Goal: Transaction & Acquisition: Register for event/course

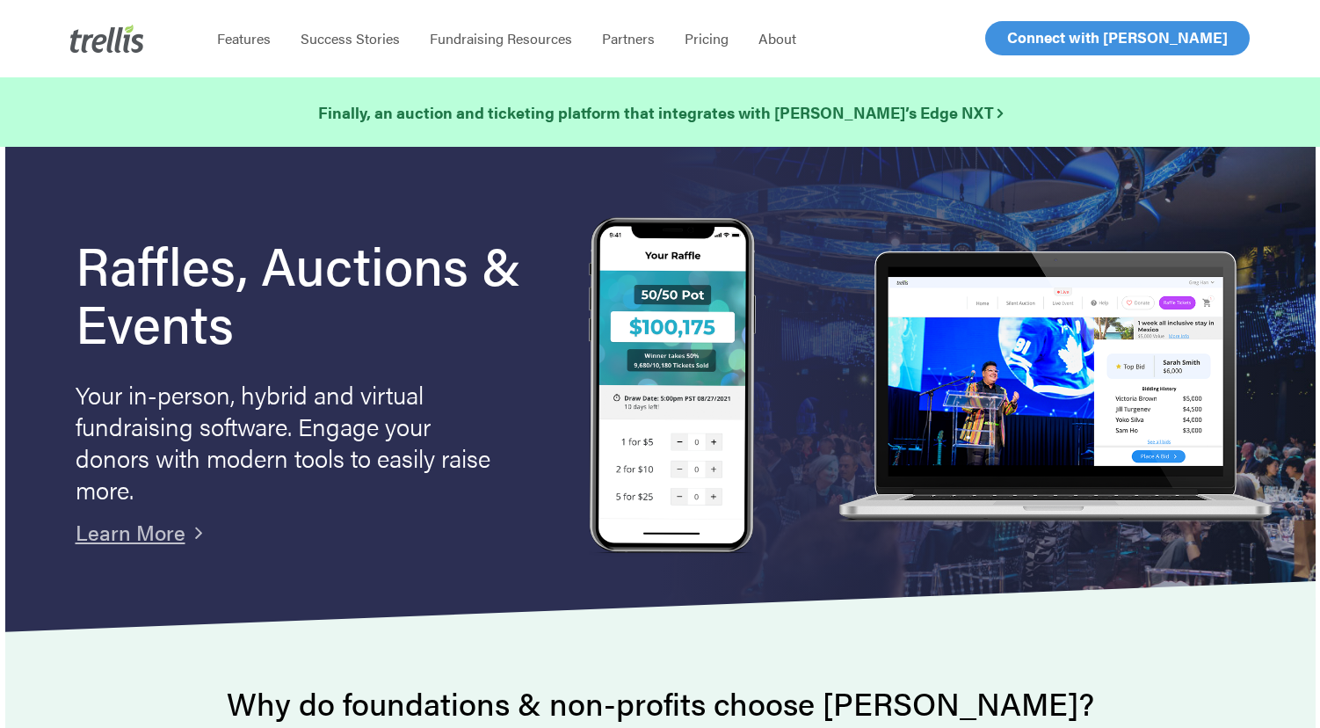
click at [1022, 45] on span "Log In" at bounding box center [1028, 37] width 42 height 21
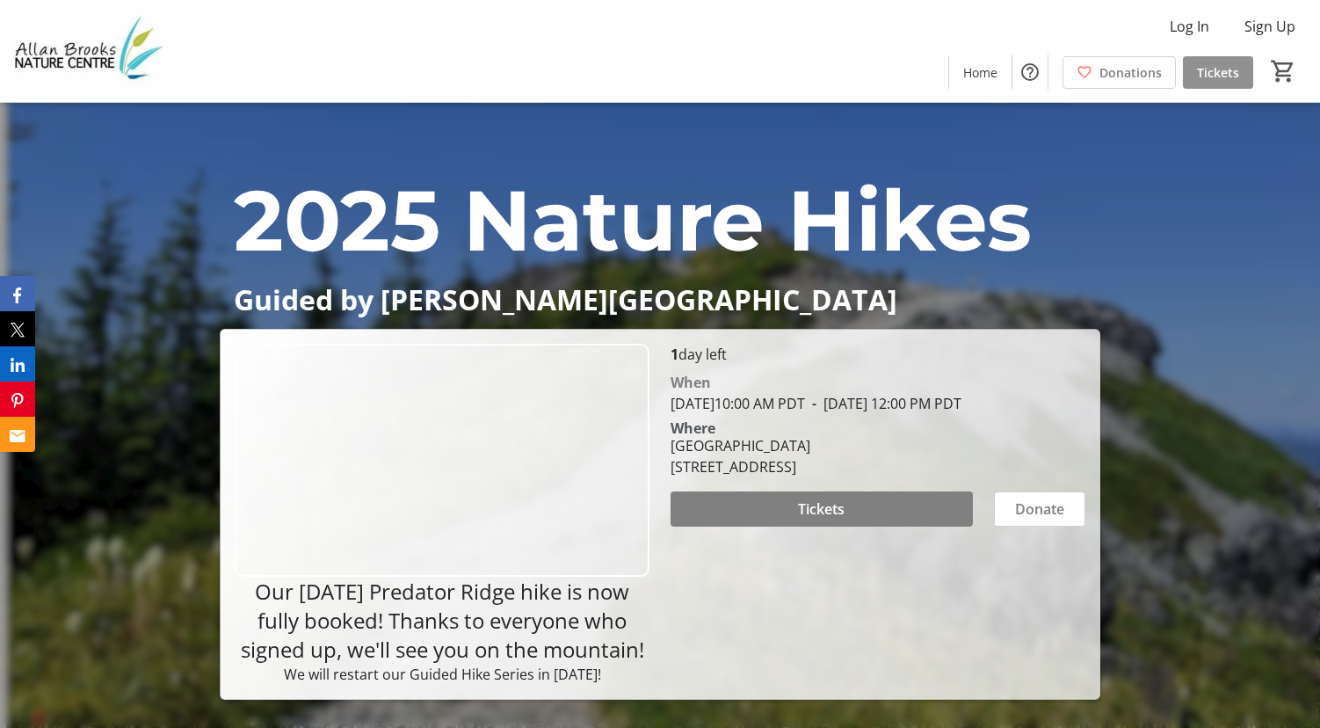
click at [1207, 82] on span at bounding box center [1218, 72] width 70 height 42
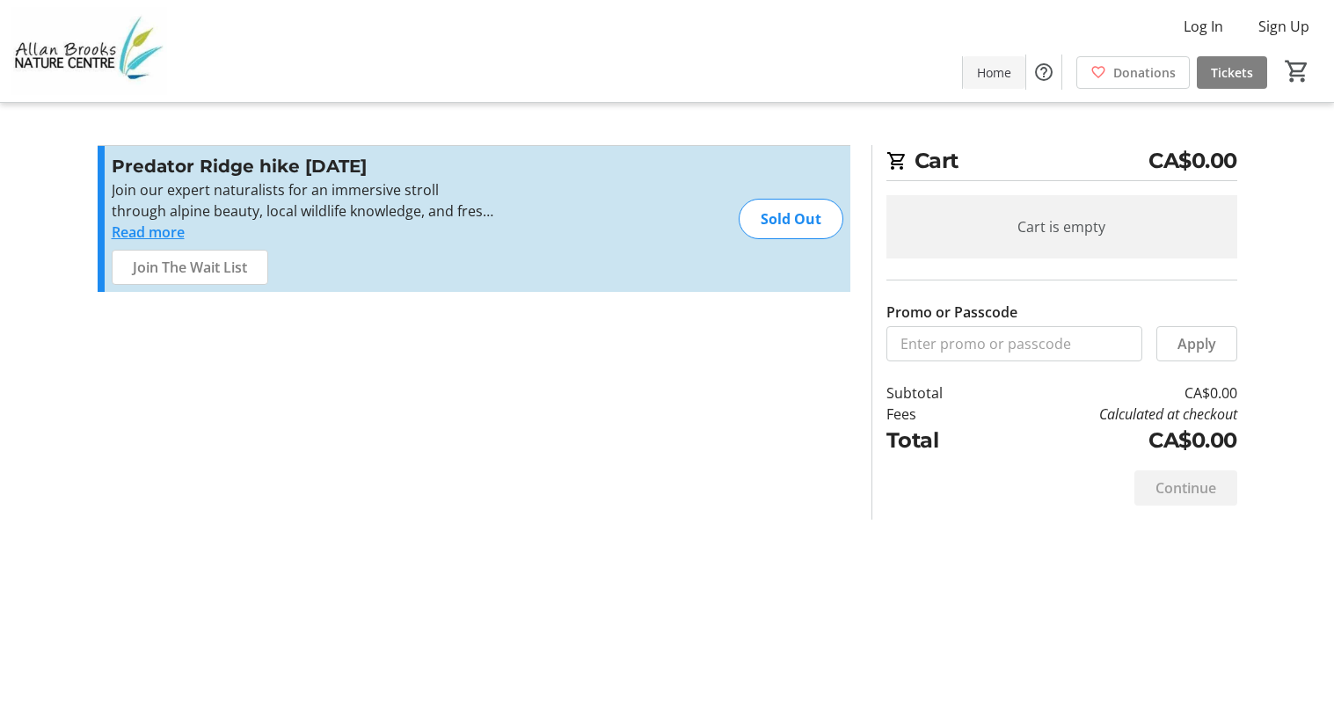
click at [976, 71] on span at bounding box center [994, 72] width 62 height 42
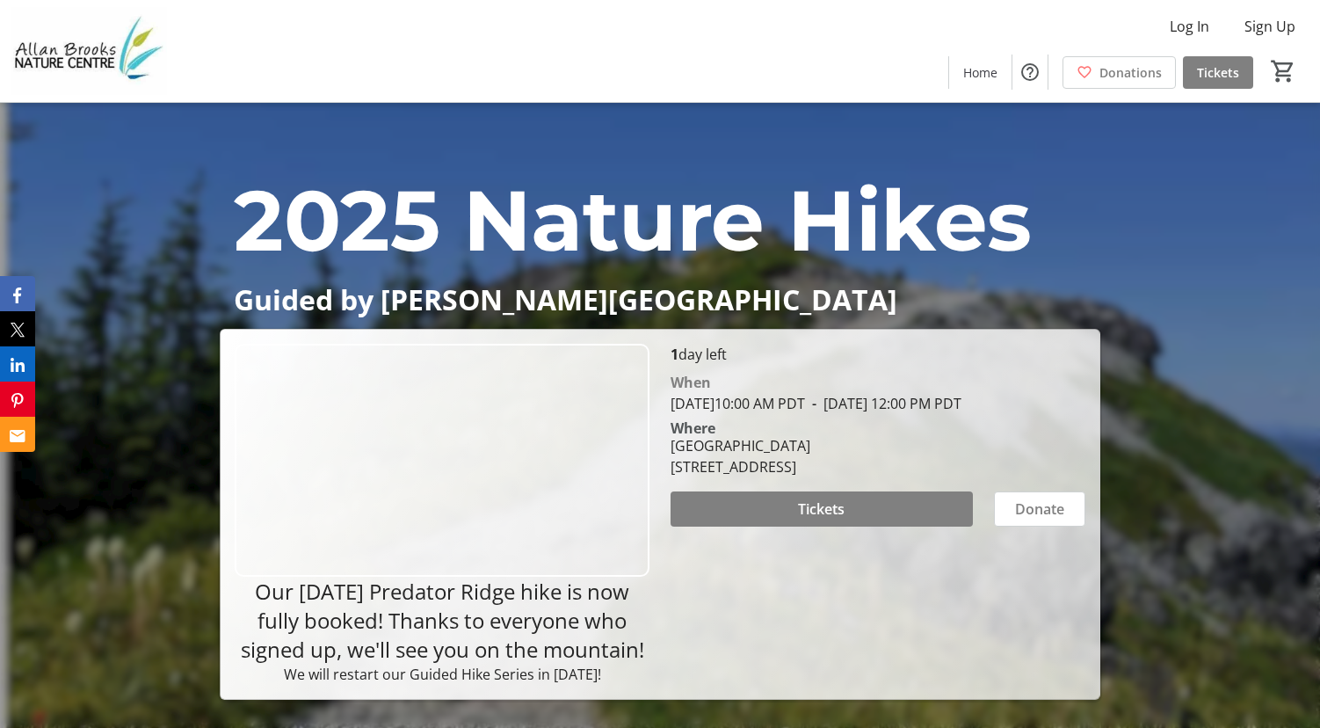
scroll to position [176, 0]
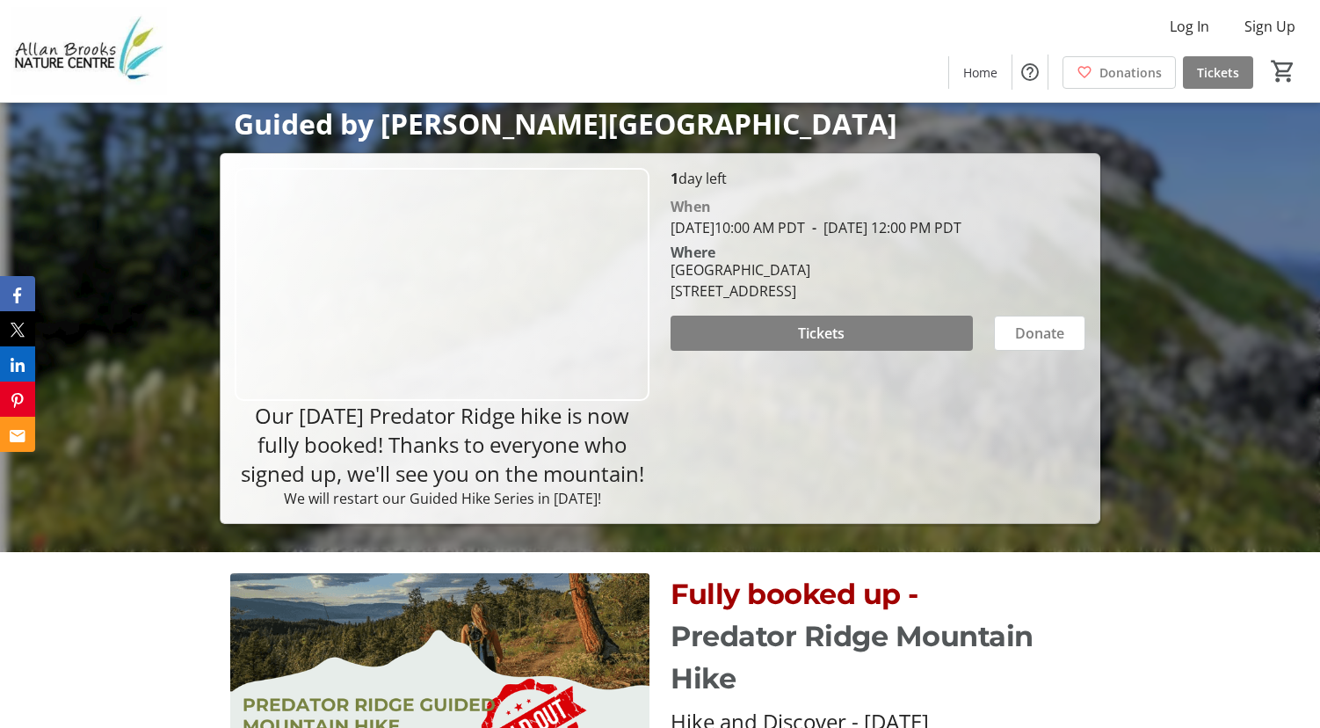
drag, startPoint x: 242, startPoint y: 415, endPoint x: 645, endPoint y: 471, distance: 407.4
click at [644, 471] on span "Our Sept 13th Predator Ridge hike is now fully booked! Thanks to everyone who s…" at bounding box center [443, 444] width 404 height 87
click at [837, 455] on div "1 day left When September 13, 2025 10:00 AM PDT - September 13, 2025 12:00 PM P…" at bounding box center [878, 338] width 436 height 341
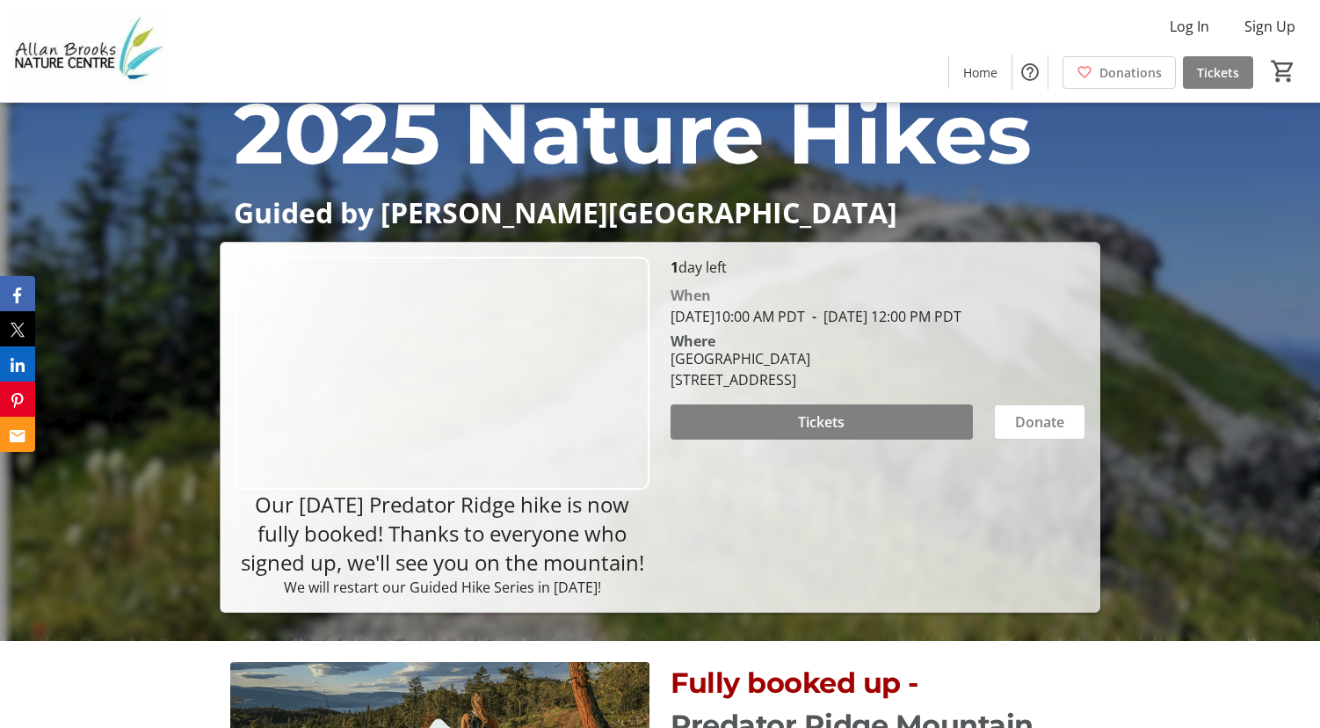
scroll to position [88, 0]
